Goal: Information Seeking & Learning: Learn about a topic

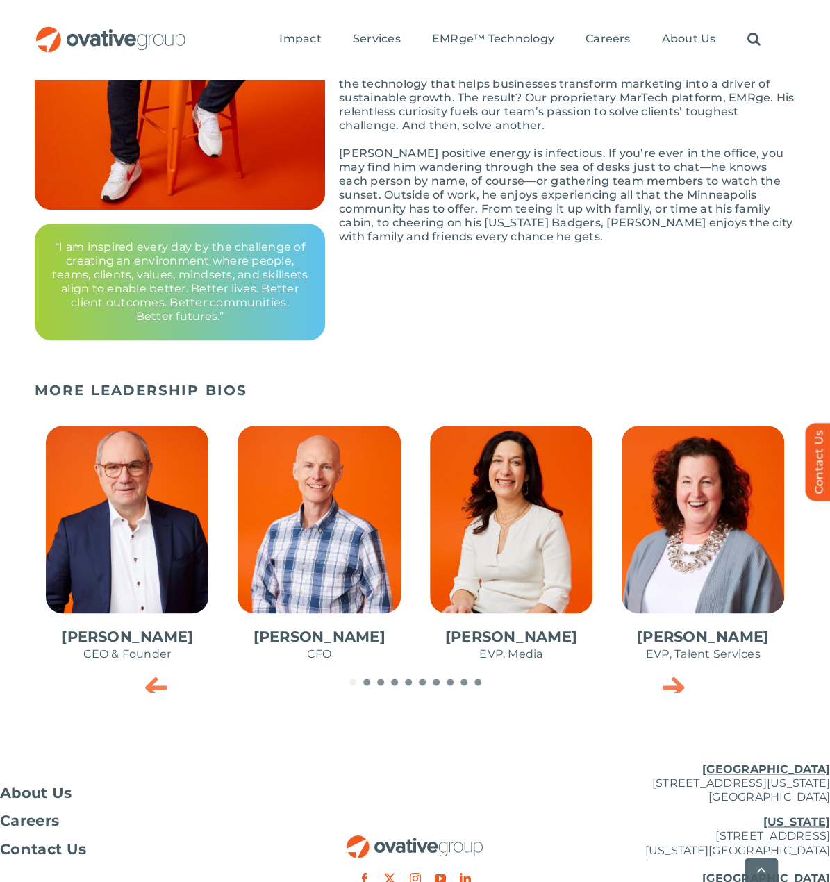
scroll to position [612, 0]
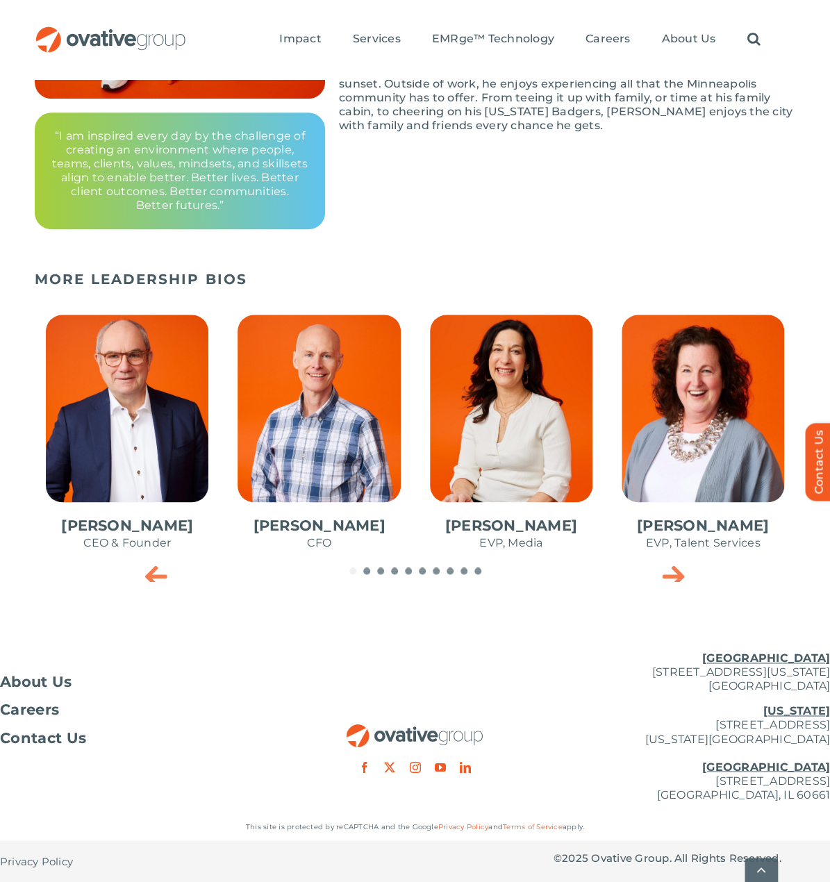
click at [117, 508] on span "1 / 10" at bounding box center [127, 439] width 185 height 272
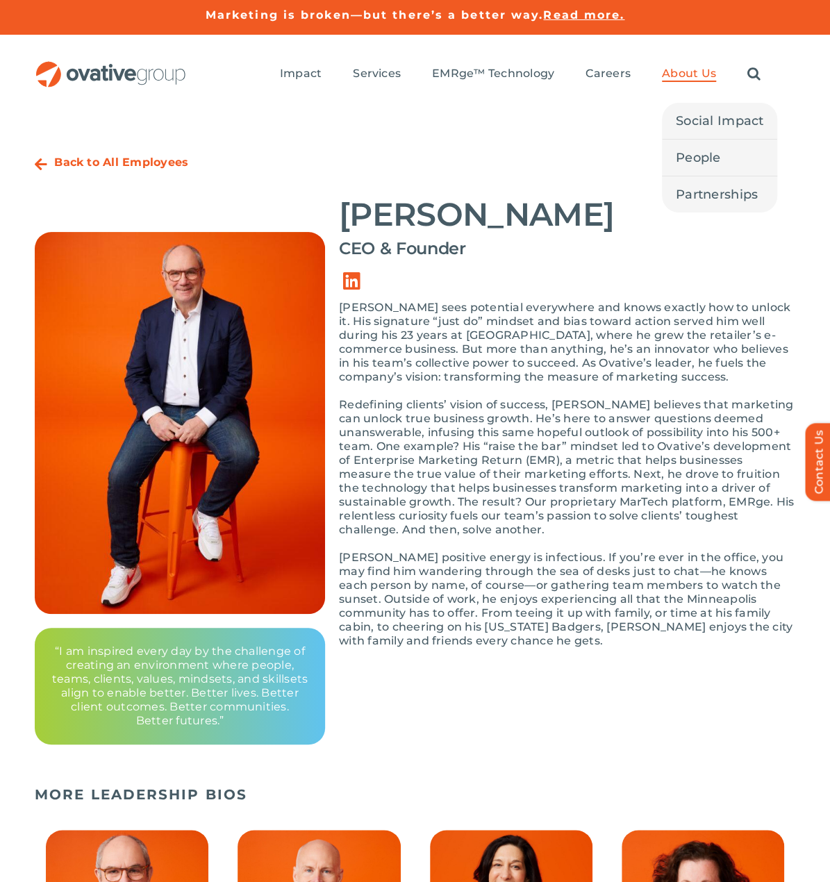
click at [680, 73] on span "About Us" at bounding box center [689, 74] width 54 height 14
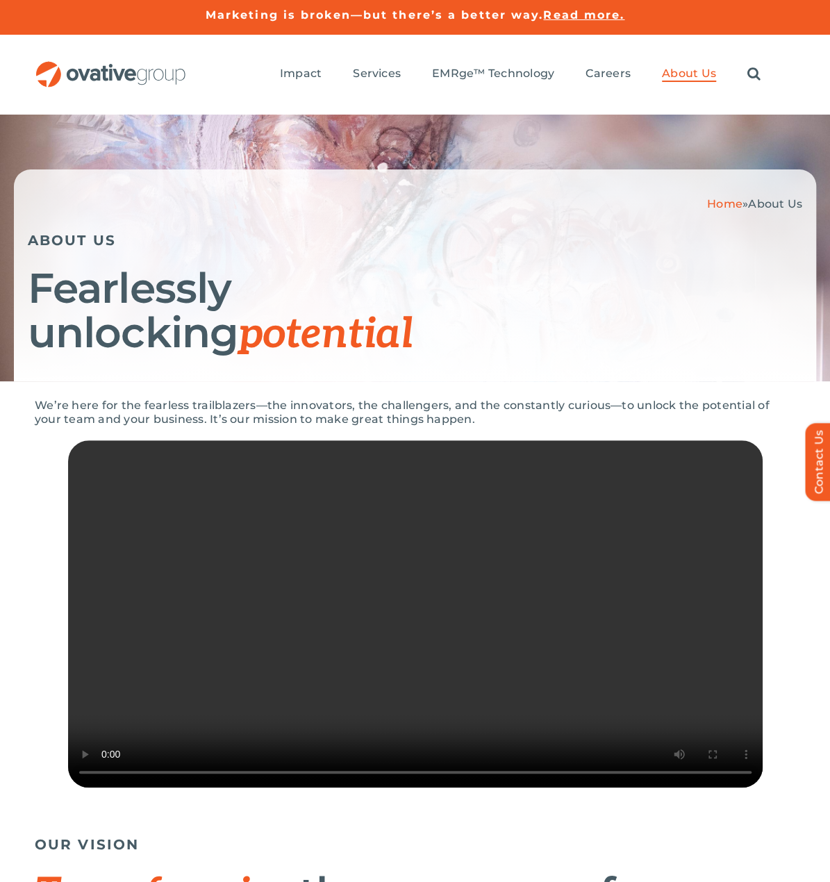
click at [105, 74] on img "OG_Full_horizontal_RGB" at bounding box center [111, 74] width 152 height 26
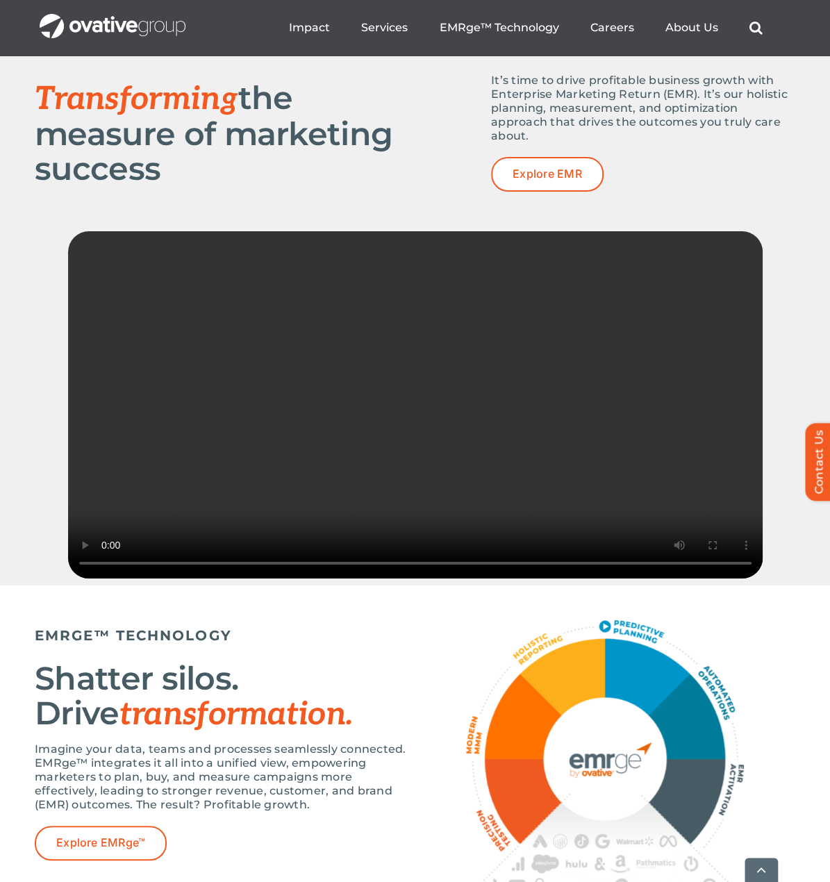
scroll to position [2152, 0]
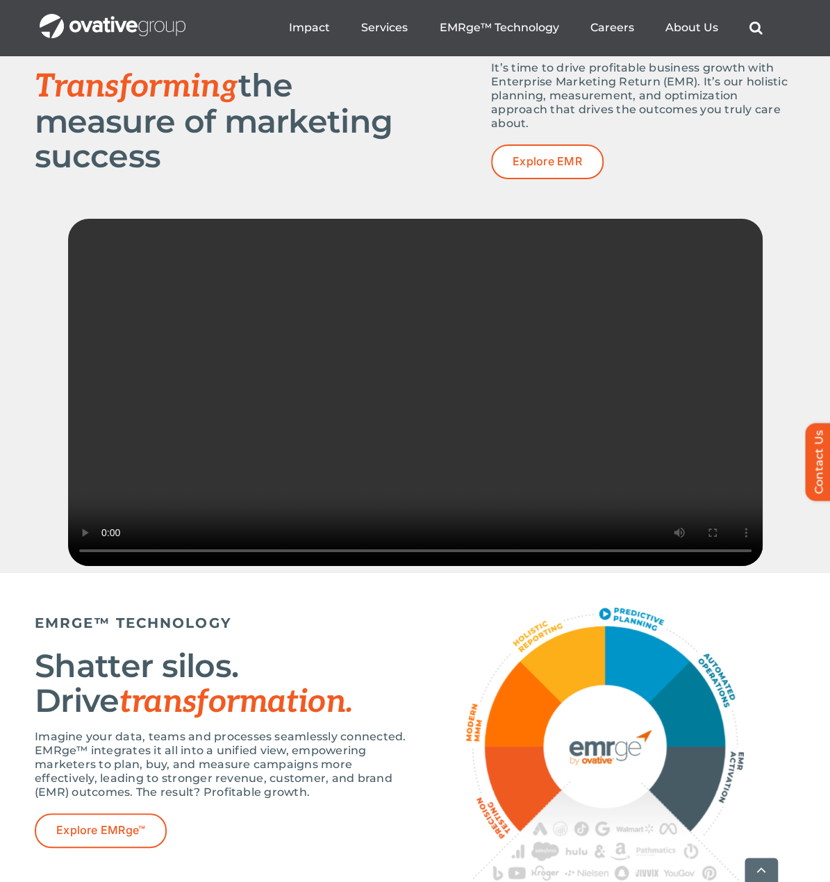
click at [515, 131] on p "It’s time to drive profitable business growth with Enterprise Marketing Return …" at bounding box center [643, 95] width 304 height 69
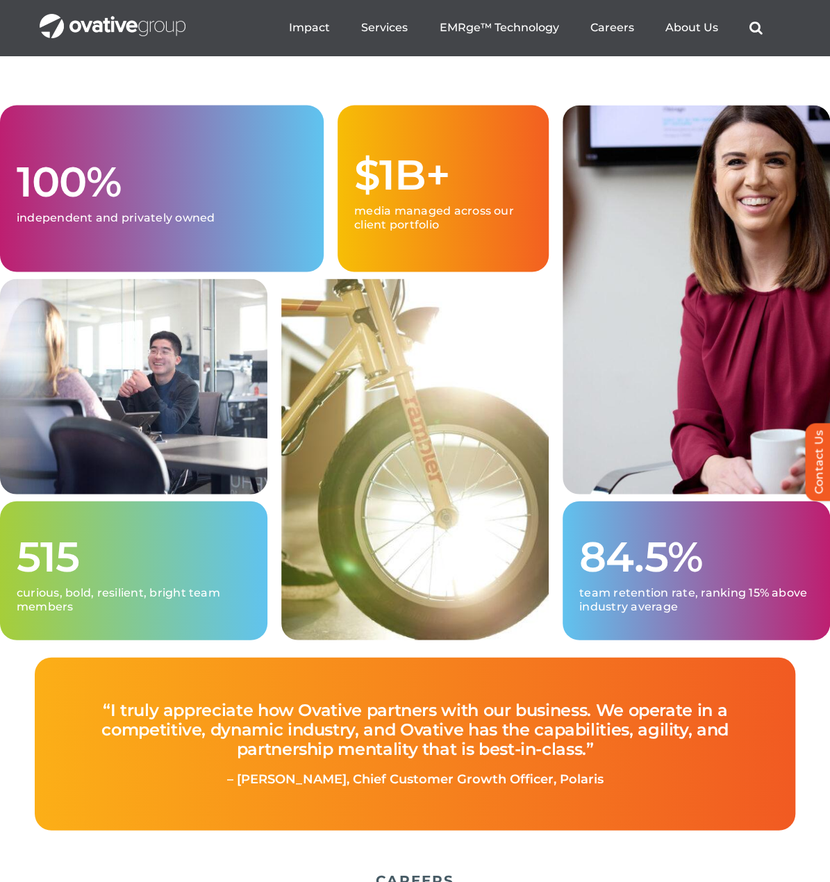
scroll to position [3749, 0]
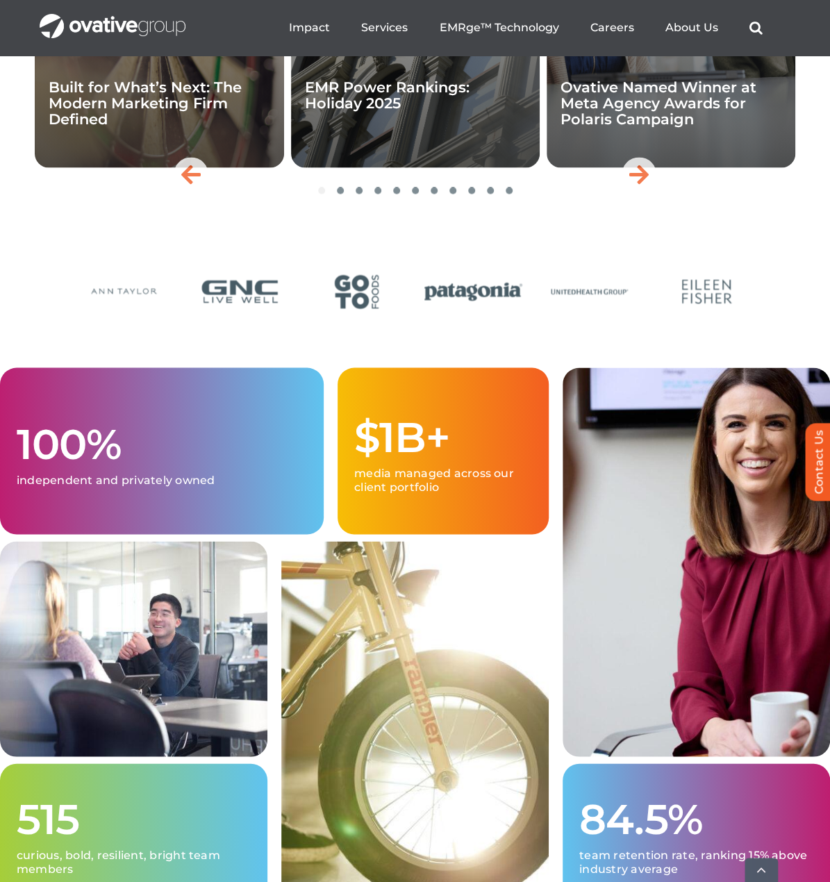
scroll to position [3888, 0]
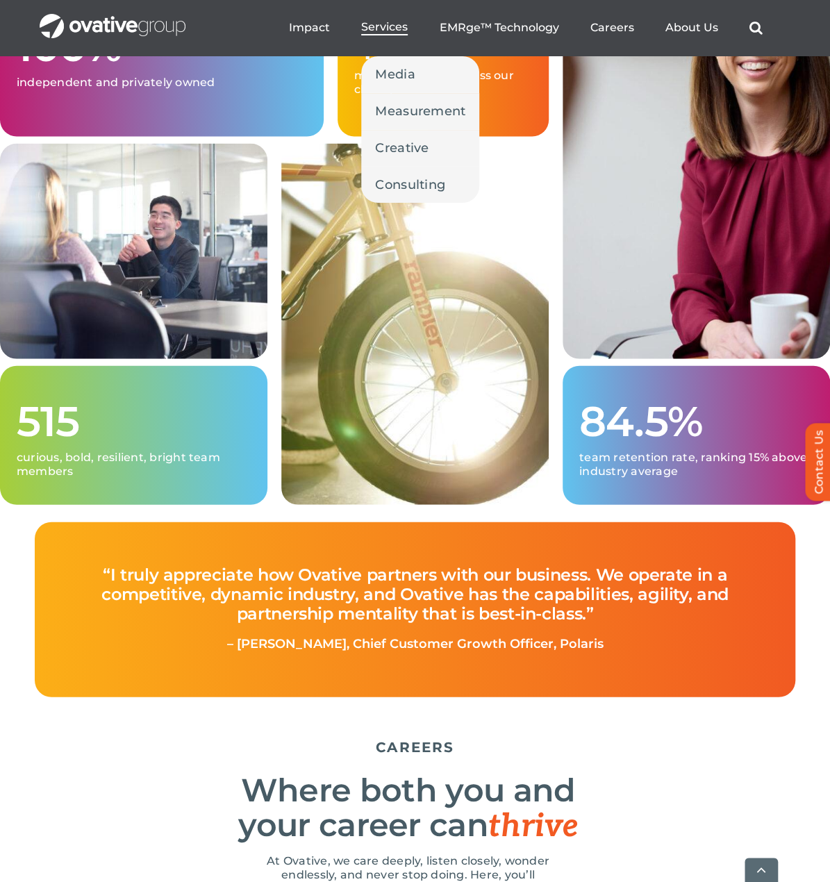
click at [378, 26] on span "Services" at bounding box center [384, 27] width 47 height 14
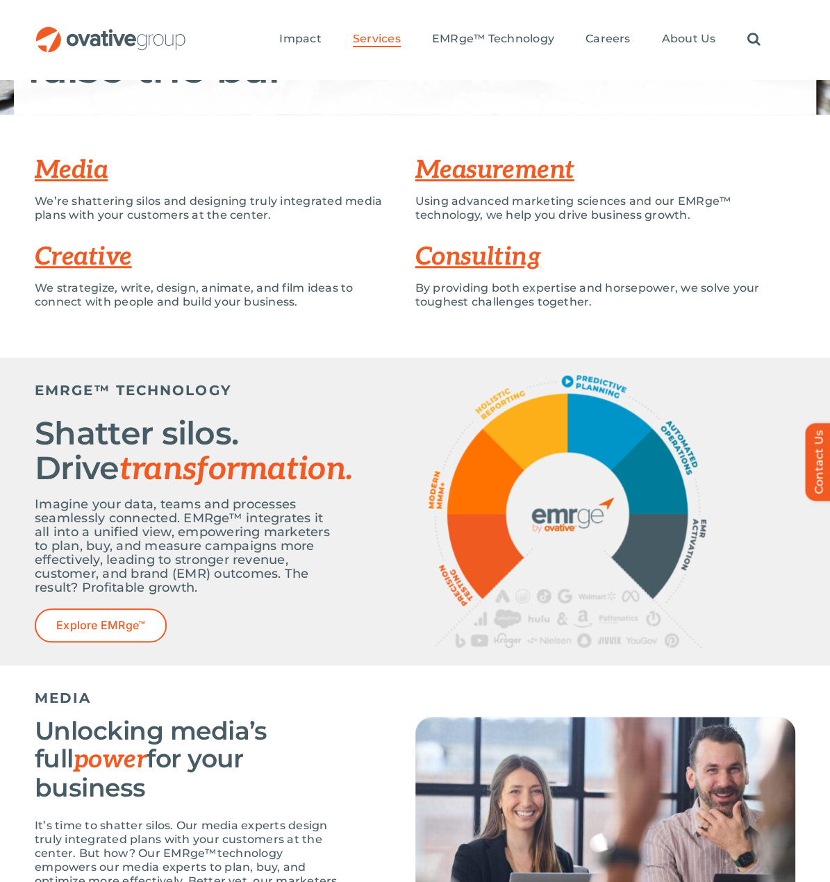
scroll to position [208, 0]
